Goal: Ask a question

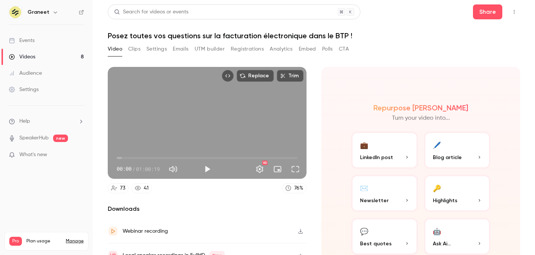
scroll to position [36, 0]
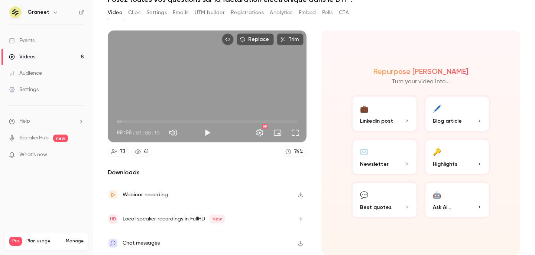
click at [452, 208] on p "Ask Ai..." at bounding box center [457, 207] width 49 height 8
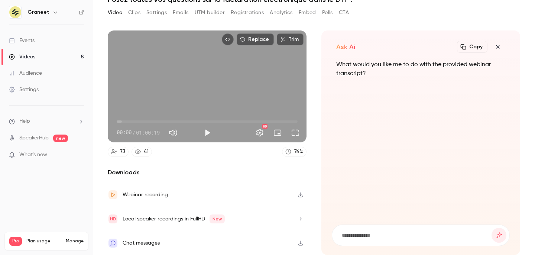
click at [358, 231] on input at bounding box center [416, 235] width 150 height 8
type input "**********"
click at [491, 228] on button "submit" at bounding box center [498, 235] width 15 height 15
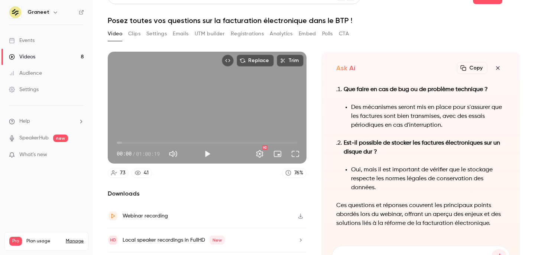
scroll to position [36, 0]
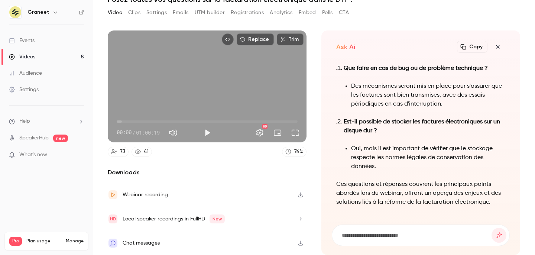
click at [362, 237] on input at bounding box center [416, 235] width 150 height 8
type input "**********"
click at [491, 228] on button "submit" at bounding box center [498, 235] width 15 height 15
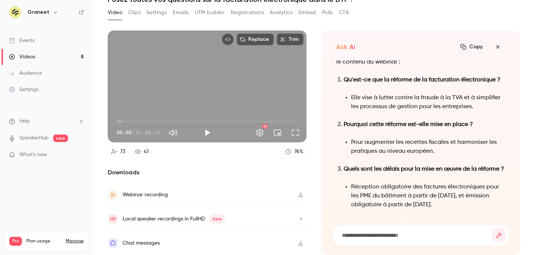
scroll to position [-1387, 0]
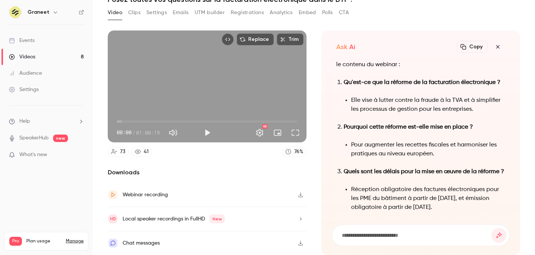
click at [380, 236] on input at bounding box center [416, 235] width 150 height 8
click at [499, 46] on icon "button" at bounding box center [497, 47] width 9 height 6
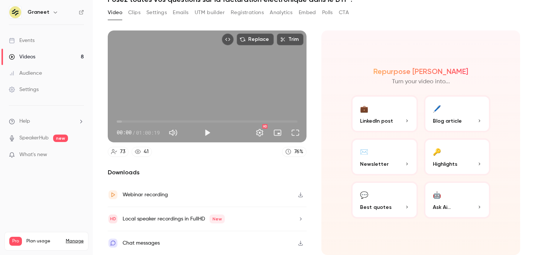
click at [443, 208] on span "Ask Ai..." at bounding box center [442, 207] width 18 height 8
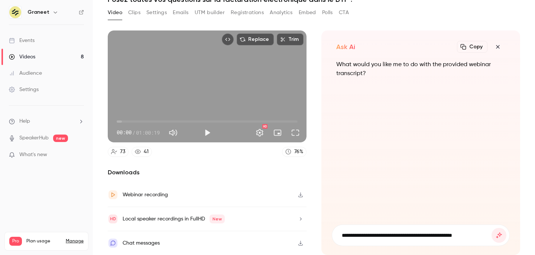
type input "**********"
click at [491, 228] on button "submit" at bounding box center [498, 235] width 15 height 15
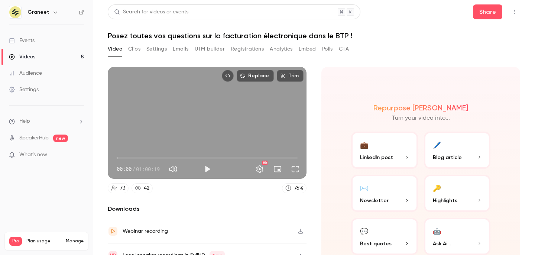
click at [280, 48] on button "Analytics" at bounding box center [281, 49] width 23 height 12
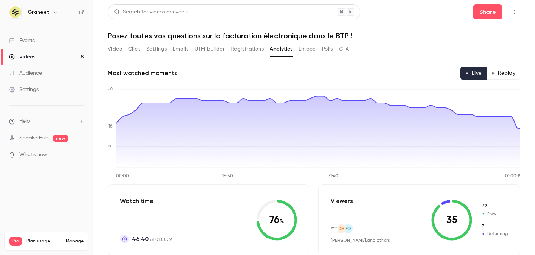
click at [501, 73] on button "Replay" at bounding box center [503, 73] width 34 height 13
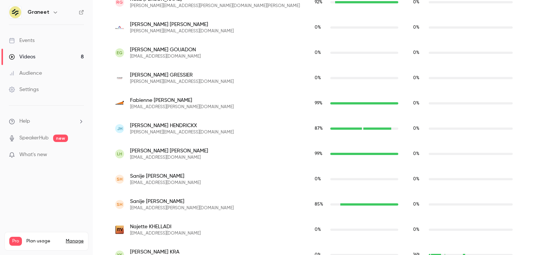
scroll to position [1193, 0]
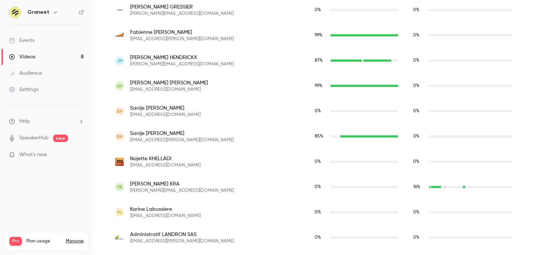
type button "replay"
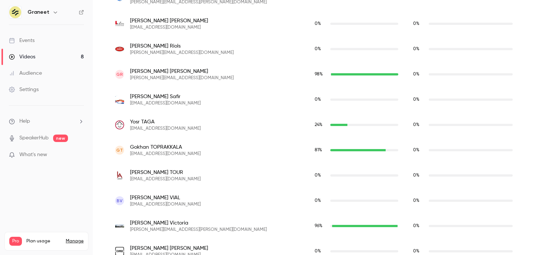
scroll to position [1877, 0]
